Goal: Transaction & Acquisition: Purchase product/service

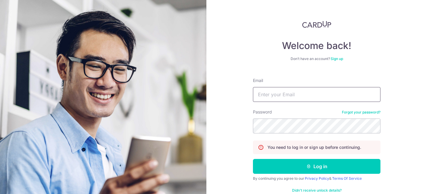
click at [296, 95] on input "Email" at bounding box center [316, 94] width 127 height 15
type input "amerlin.yio@gmail.com"
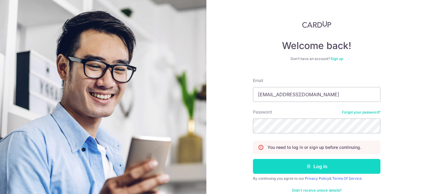
click at [289, 165] on button "Log in" at bounding box center [316, 166] width 127 height 15
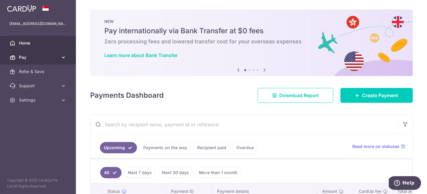
click at [59, 59] on link "Pay" at bounding box center [38, 57] width 76 height 14
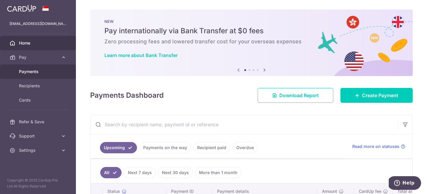
click at [44, 71] on span "Payments" at bounding box center [38, 71] width 39 height 6
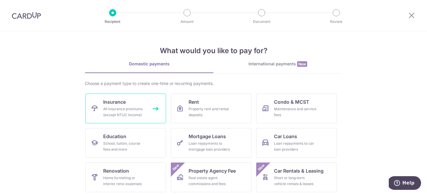
click at [117, 119] on link "Insurance All insurance premiums (except NTUC Income)" at bounding box center [125, 108] width 81 height 30
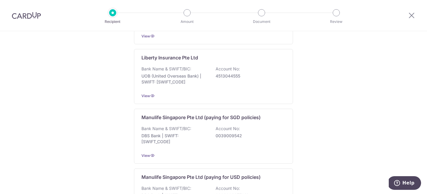
scroll to position [691, 0]
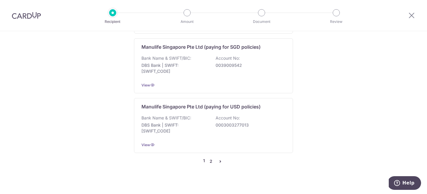
click at [211, 157] on link "2" at bounding box center [210, 160] width 7 height 7
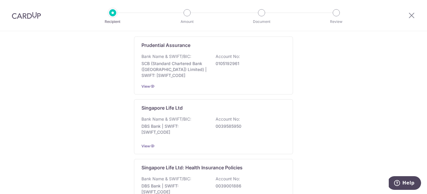
scroll to position [0, 0]
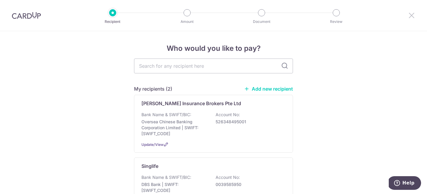
click at [413, 18] on icon at bounding box center [411, 15] width 7 height 7
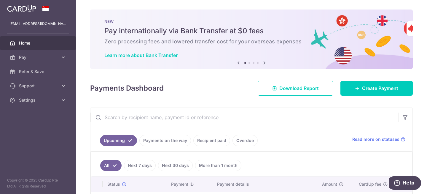
click at [210, 138] on link "Recipient paid" at bounding box center [211, 140] width 37 height 11
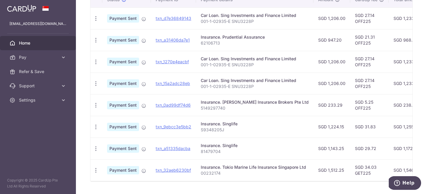
scroll to position [175, 0]
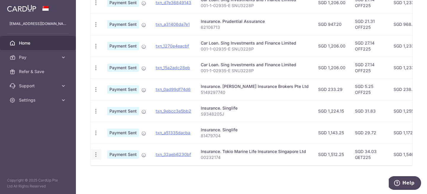
click at [96, 154] on icon "button" at bounding box center [96, 154] width 6 height 6
drag, startPoint x: 232, startPoint y: 149, endPoint x: 226, endPoint y: 149, distance: 6.8
click at [232, 149] on div "Insurance. Tokio Marine Life Insurance Singapore Ltd" at bounding box center [255, 151] width 108 height 6
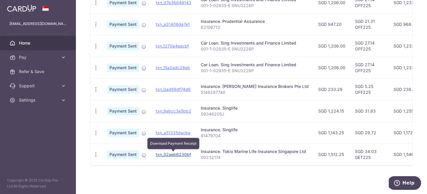
click at [189, 156] on link "txn_32aeb6230bf" at bounding box center [173, 153] width 35 height 5
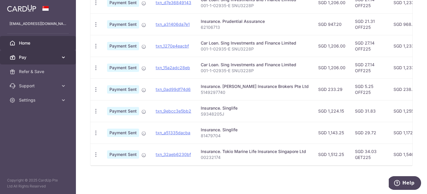
click at [61, 58] on icon at bounding box center [63, 57] width 6 height 6
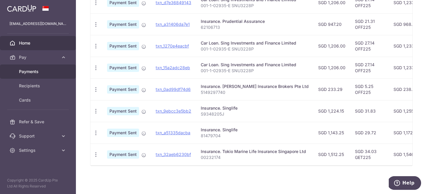
click at [44, 71] on span "Payments" at bounding box center [38, 71] width 39 height 6
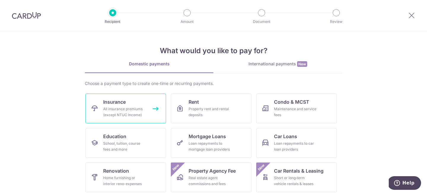
click at [138, 116] on div "All insurance premiums (except NTUC Income)" at bounding box center [124, 112] width 43 height 12
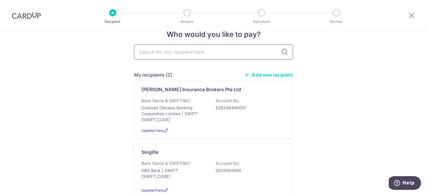
scroll to position [12, 0]
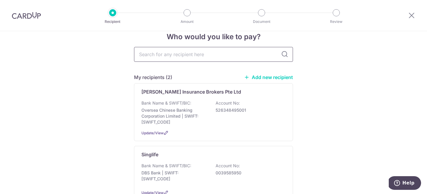
click at [225, 52] on input "text" at bounding box center [213, 54] width 159 height 15
type input "[GEOGRAPHIC_DATA]"
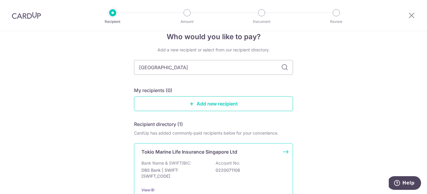
click at [189, 152] on p "Tokio Marine Life Insurance Singapore Ltd" at bounding box center [189, 151] width 96 height 7
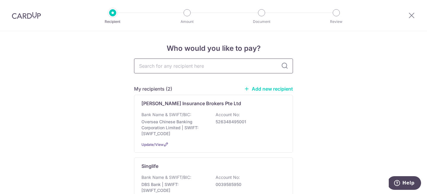
click at [183, 68] on input "text" at bounding box center [213, 65] width 159 height 15
type input "toki"
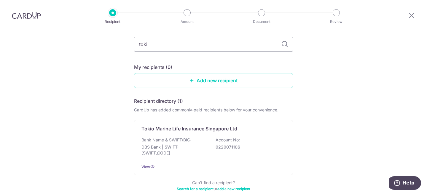
scroll to position [35, 0]
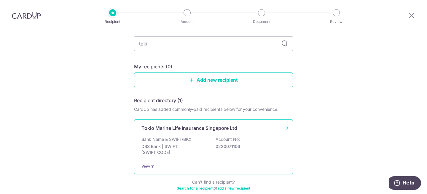
click at [230, 147] on p "0220071106" at bounding box center [248, 146] width 66 height 6
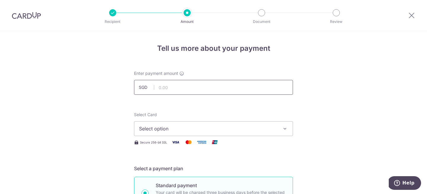
click at [168, 89] on input "text" at bounding box center [213, 87] width 159 height 15
type input "1,512.25"
click at [164, 132] on button "Select option" at bounding box center [213, 128] width 159 height 15
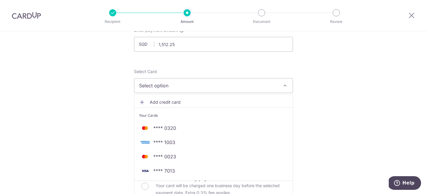
scroll to position [46, 0]
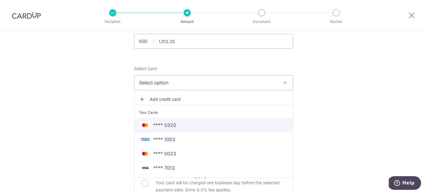
click at [206, 125] on span "**** 0320" at bounding box center [213, 124] width 149 height 7
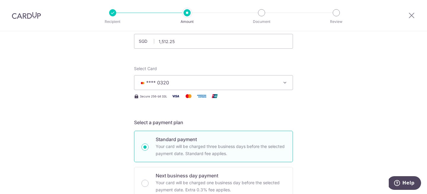
click at [177, 77] on button "**** 0320" at bounding box center [213, 82] width 159 height 15
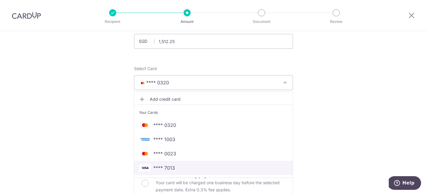
click at [170, 165] on span "**** 7013" at bounding box center [164, 167] width 22 height 7
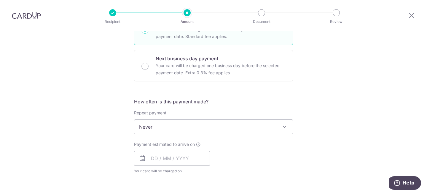
scroll to position [166, 0]
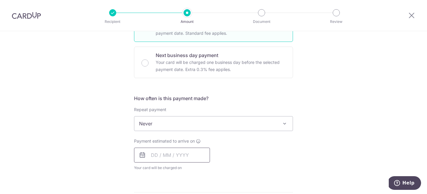
click at [161, 154] on input "text" at bounding box center [172, 154] width 76 height 15
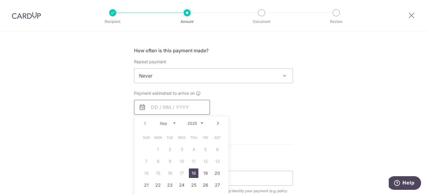
scroll to position [215, 0]
click at [293, 133] on div "Tell us more about your payment Enter payment amount SGD 1,512.25 1512.25 Selec…" at bounding box center [213, 85] width 427 height 536
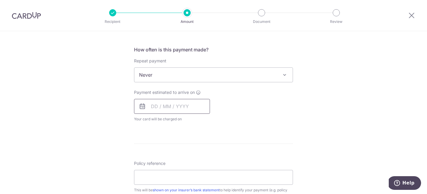
click at [187, 107] on input "text" at bounding box center [172, 106] width 76 height 15
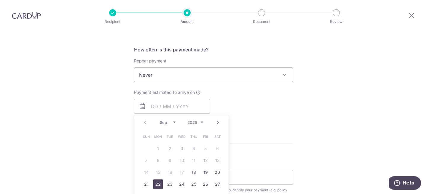
click at [159, 183] on link "22" at bounding box center [157, 183] width 9 height 9
type input "[DATE]"
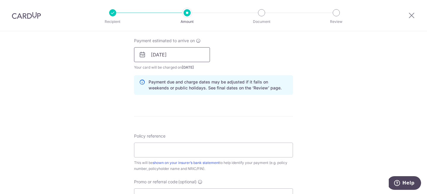
scroll to position [282, 0]
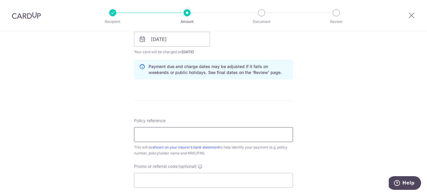
click at [177, 138] on input "Policy reference" at bounding box center [213, 134] width 159 height 15
type input "00232174"
click at [160, 177] on input "Promo or referral code (optional)" at bounding box center [213, 180] width 159 height 15
paste input "OFF225"
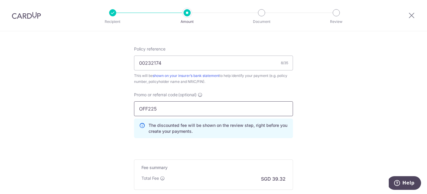
scroll to position [402, 0]
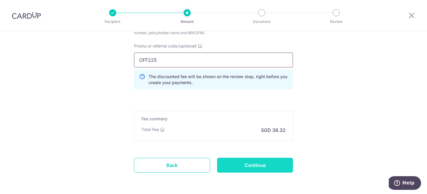
type input "OFF225"
click at [275, 165] on input "Continue" at bounding box center [255, 164] width 76 height 15
type input "Create Schedule"
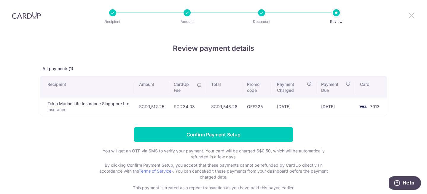
click at [414, 15] on icon at bounding box center [411, 15] width 7 height 7
click at [406, 15] on div at bounding box center [411, 15] width 31 height 31
click at [411, 15] on icon at bounding box center [411, 15] width 7 height 7
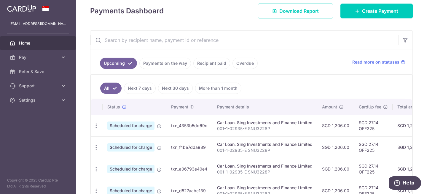
scroll to position [78, 0]
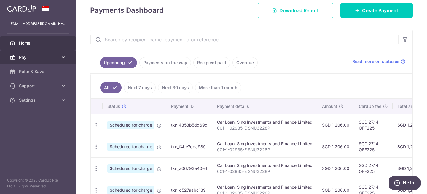
click at [62, 58] on icon at bounding box center [63, 57] width 6 height 6
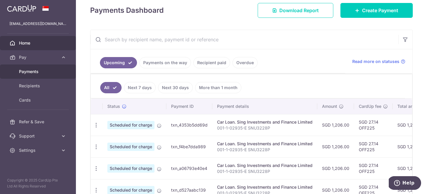
click at [56, 73] on span "Payments" at bounding box center [38, 71] width 39 height 6
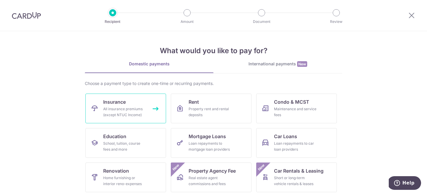
click at [142, 107] on div "All insurance premiums (except NTUC Income)" at bounding box center [124, 112] width 43 height 12
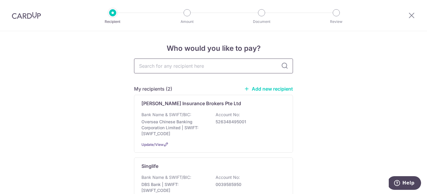
click at [187, 70] on input "text" at bounding box center [213, 65] width 159 height 15
type input "toki"
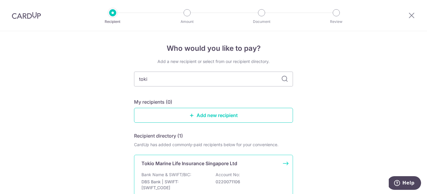
click at [160, 171] on p "Bank Name & SWIFT/BIC:" at bounding box center [166, 174] width 50 height 6
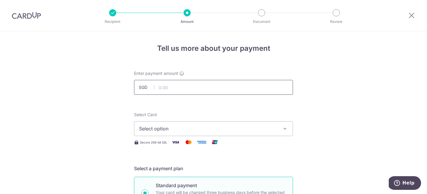
click at [171, 89] on input "text" at bounding box center [213, 87] width 159 height 15
type input "1,512.25"
click at [171, 134] on button "Select option" at bounding box center [213, 128] width 159 height 15
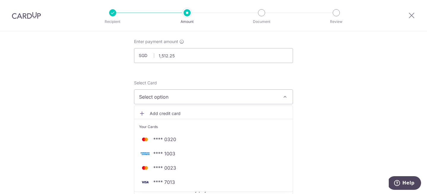
scroll to position [43, 0]
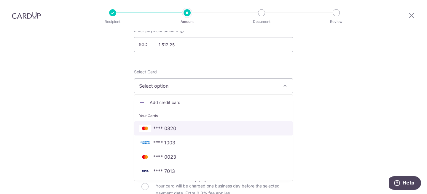
click at [175, 129] on span "**** 0320" at bounding box center [164, 127] width 23 height 7
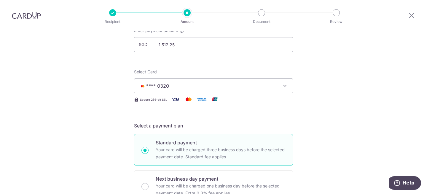
click at [166, 90] on button "**** 0320" at bounding box center [213, 85] width 159 height 15
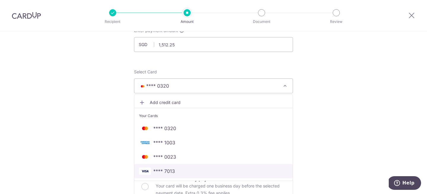
click at [171, 169] on span "**** 7013" at bounding box center [164, 170] width 22 height 7
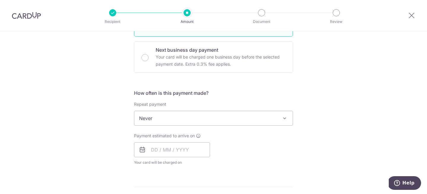
scroll to position [171, 0]
click at [169, 142] on div "Payment estimated to arrive on Your card will be charged on for the first payme…" at bounding box center [172, 149] width 76 height 33
click at [166, 151] on input "text" at bounding box center [172, 149] width 76 height 15
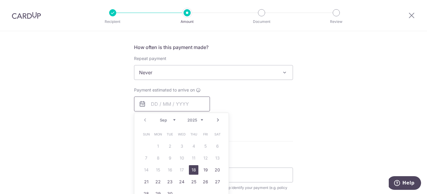
scroll to position [220, 0]
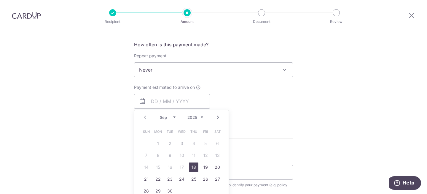
click at [195, 166] on link "18" at bounding box center [193, 166] width 9 height 9
type input "18/09/2025"
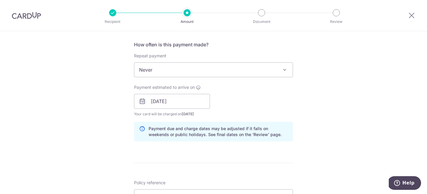
click at [228, 146] on form "Enter payment amount SGD 1,512.25 1512.25 Select Card **** 7013 Add credit card…" at bounding box center [213, 98] width 159 height 494
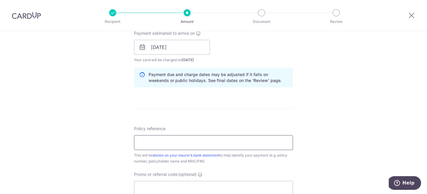
scroll to position [275, 0]
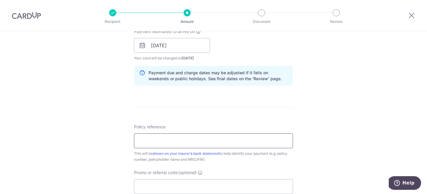
click at [198, 143] on input "Policy reference" at bounding box center [213, 140] width 159 height 15
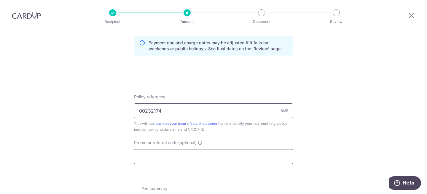
type input "00232174"
click at [159, 154] on input "Promo or referral code (optional)" at bounding box center [213, 156] width 159 height 15
paste input "OFF225"
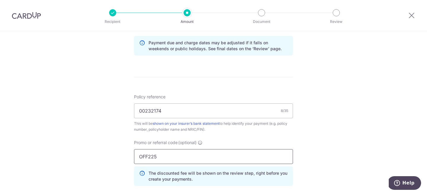
type input "OFF225"
click at [92, 156] on div "Tell us more about your payment Enter payment amount SGD 1,512.25 1512.25 Selec…" at bounding box center [213, 19] width 427 height 587
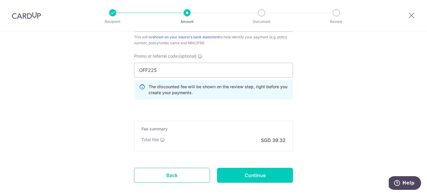
scroll to position [404, 0]
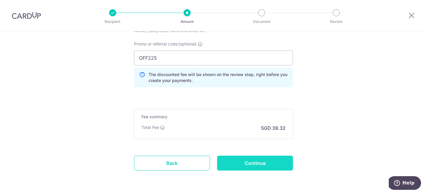
click at [264, 163] on input "Continue" at bounding box center [255, 162] width 76 height 15
type input "Create Schedule"
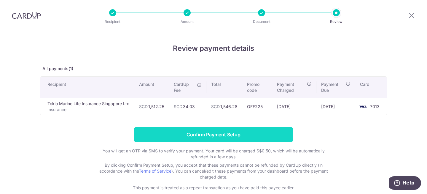
click at [214, 135] on input "Confirm Payment Setup" at bounding box center [213, 134] width 159 height 15
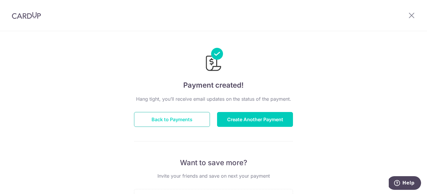
click at [192, 115] on button "Back to Payments" at bounding box center [172, 119] width 76 height 15
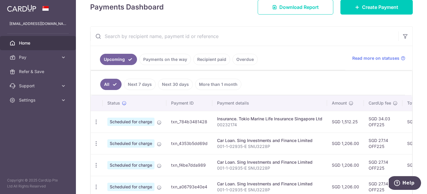
scroll to position [91, 0]
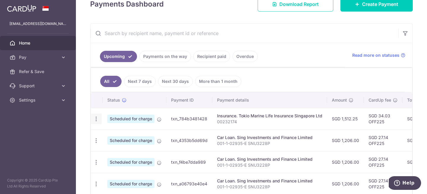
click at [95, 119] on icon "button" at bounding box center [96, 119] width 6 height 6
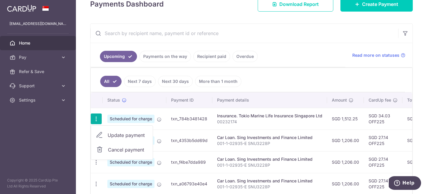
click at [302, 124] on p "00232174" at bounding box center [269, 122] width 105 height 6
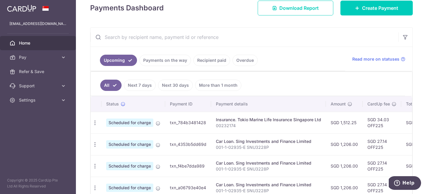
scroll to position [0, 0]
drag, startPoint x: 177, startPoint y: 33, endPoint x: 102, endPoint y: 23, distance: 76.3
click at [108, 27] on div "× Pause Schedule Pause all future payments in this series Pause just this one p…" at bounding box center [251, 97] width 351 height 194
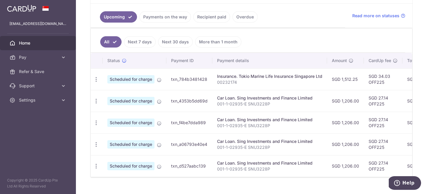
scroll to position [141, 0]
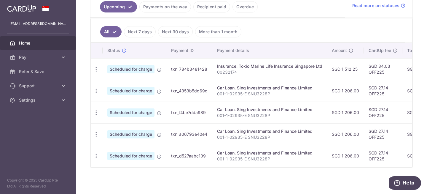
click at [139, 33] on link "Next 7 days" at bounding box center [140, 31] width 32 height 11
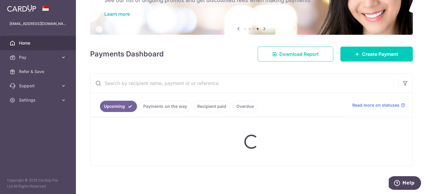
scroll to position [56, 0]
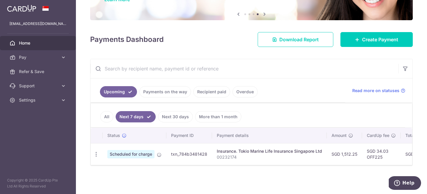
click at [109, 115] on link "All" at bounding box center [106, 116] width 13 height 11
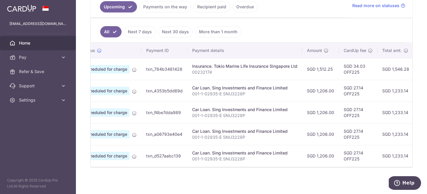
scroll to position [0, 0]
